Goal: Information Seeking & Learning: Learn about a topic

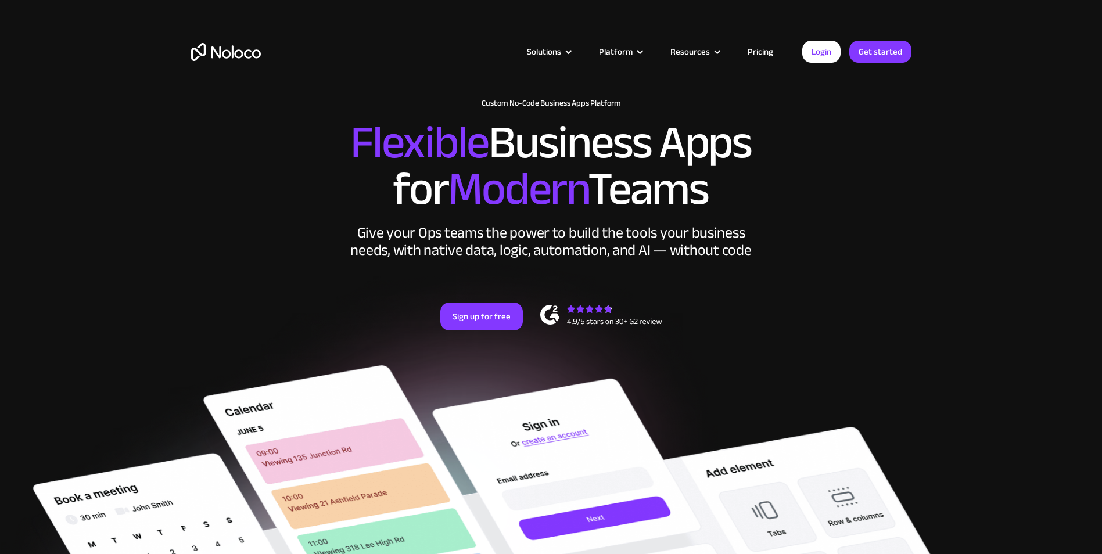
click at [765, 51] on link "Pricing" at bounding box center [760, 51] width 55 height 15
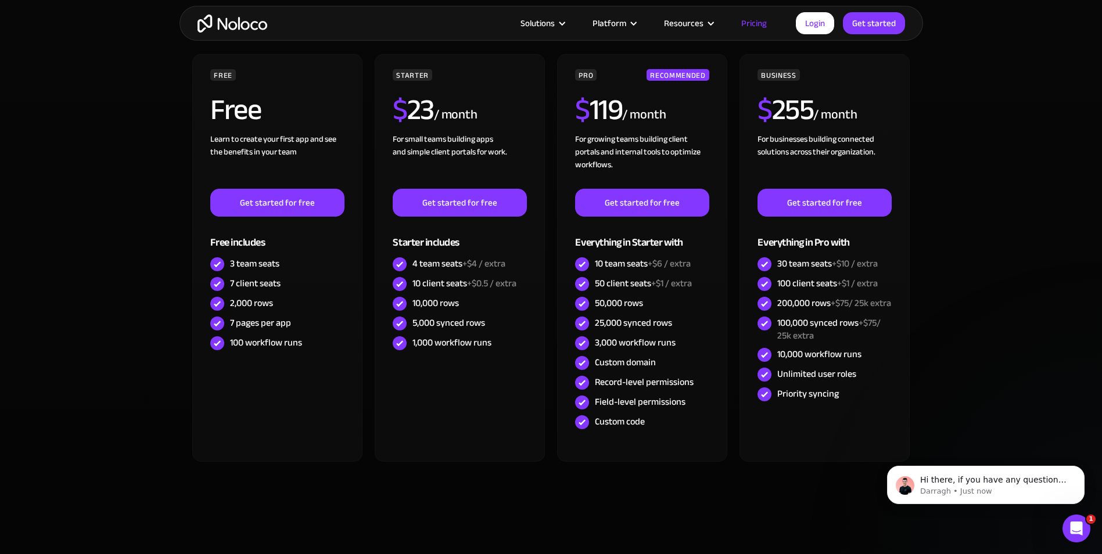
scroll to position [232, 0]
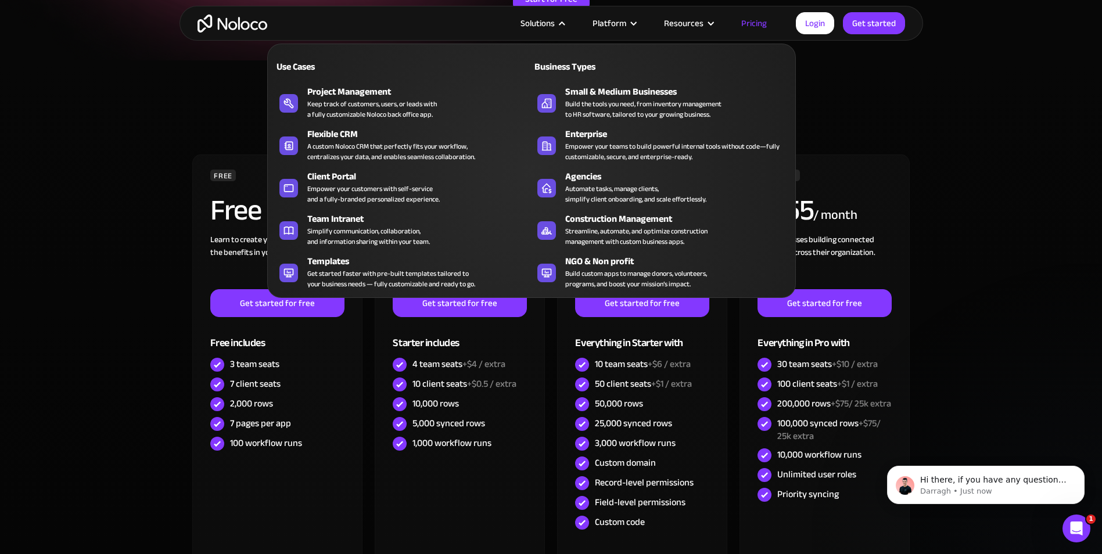
click at [563, 22] on div at bounding box center [562, 23] width 9 height 9
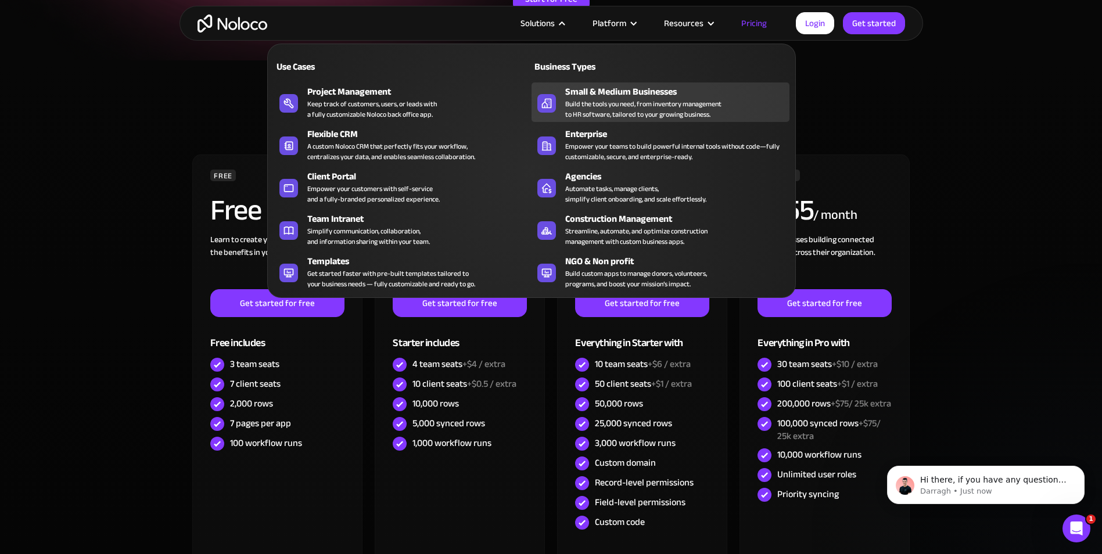
click at [586, 96] on div "Small & Medium Businesses" at bounding box center [680, 92] width 230 height 14
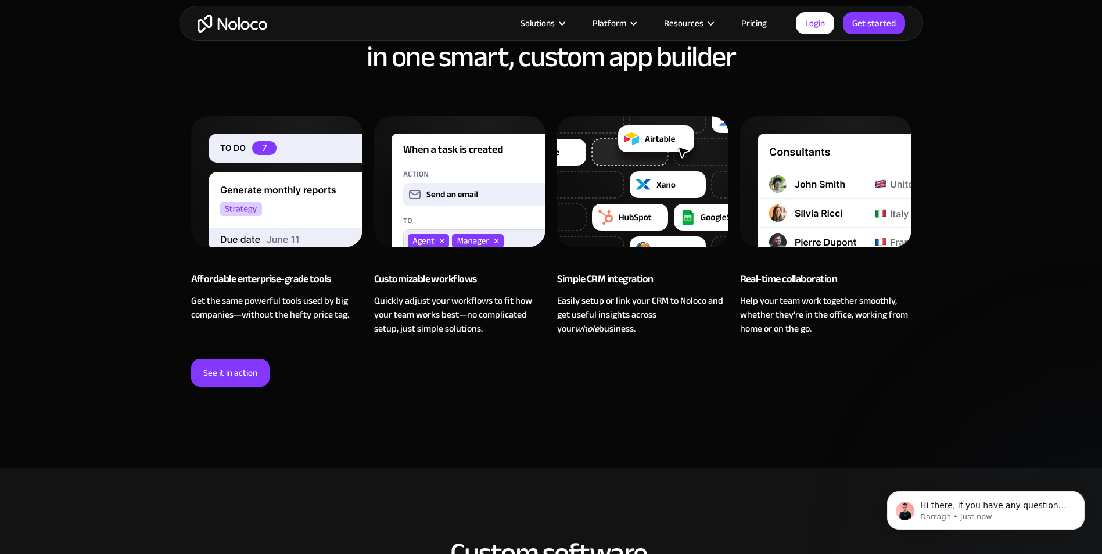
scroll to position [756, 0]
